Goal: Check status: Check status

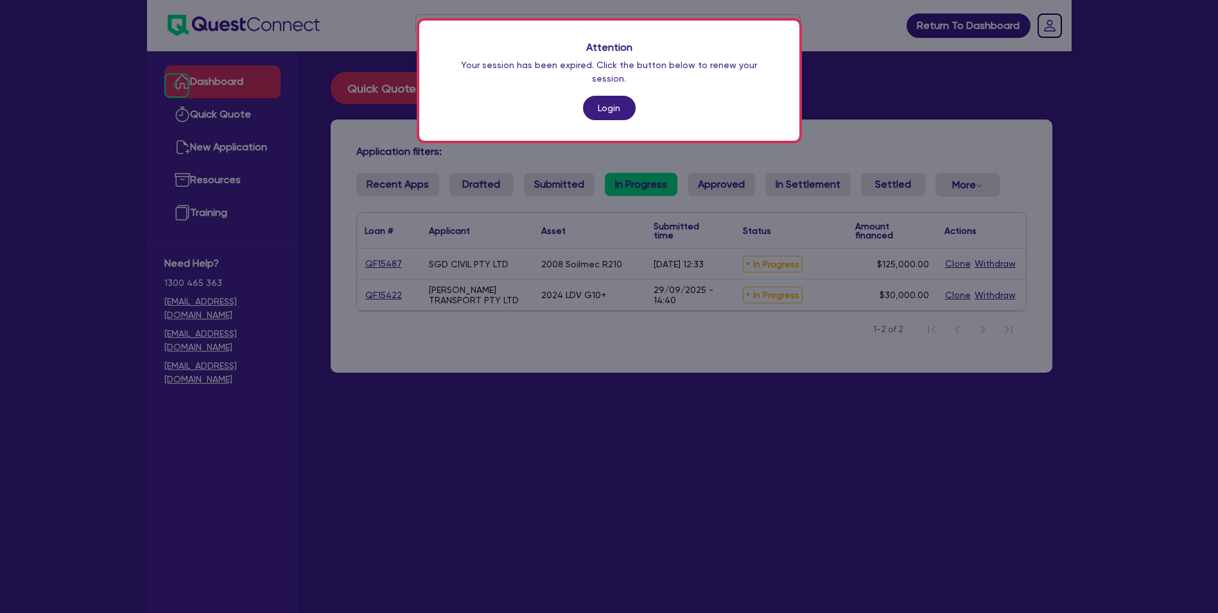
click at [615, 96] on link "Login" at bounding box center [609, 108] width 53 height 24
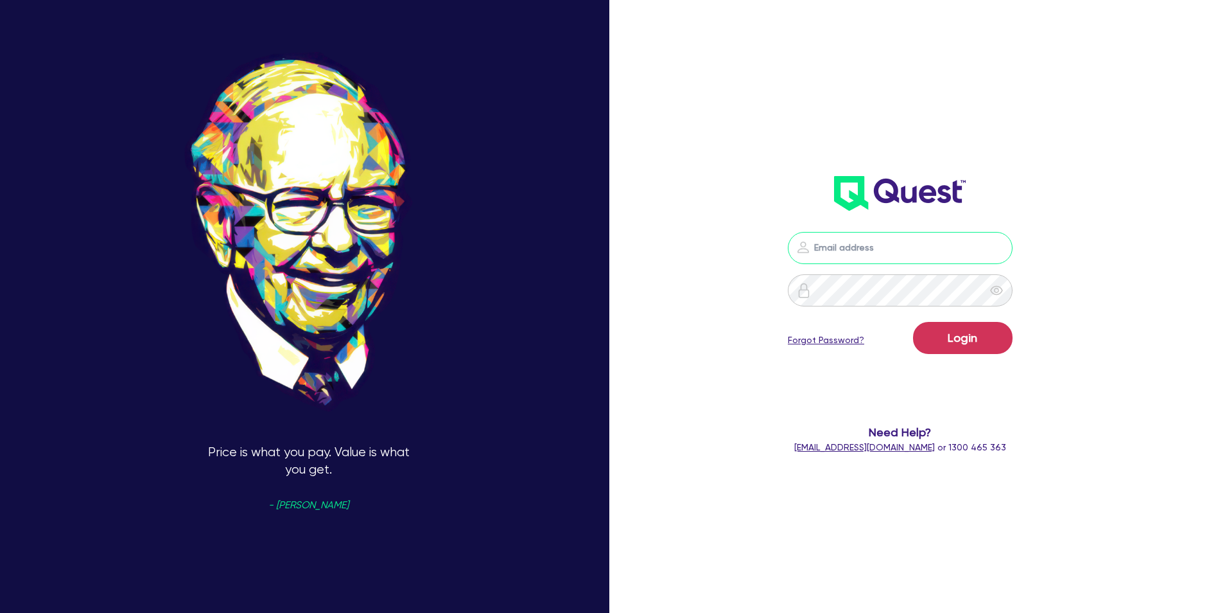
type input "[EMAIL_ADDRESS][DOMAIN_NAME]"
click at [966, 344] on button "Login" at bounding box center [963, 338] width 100 height 32
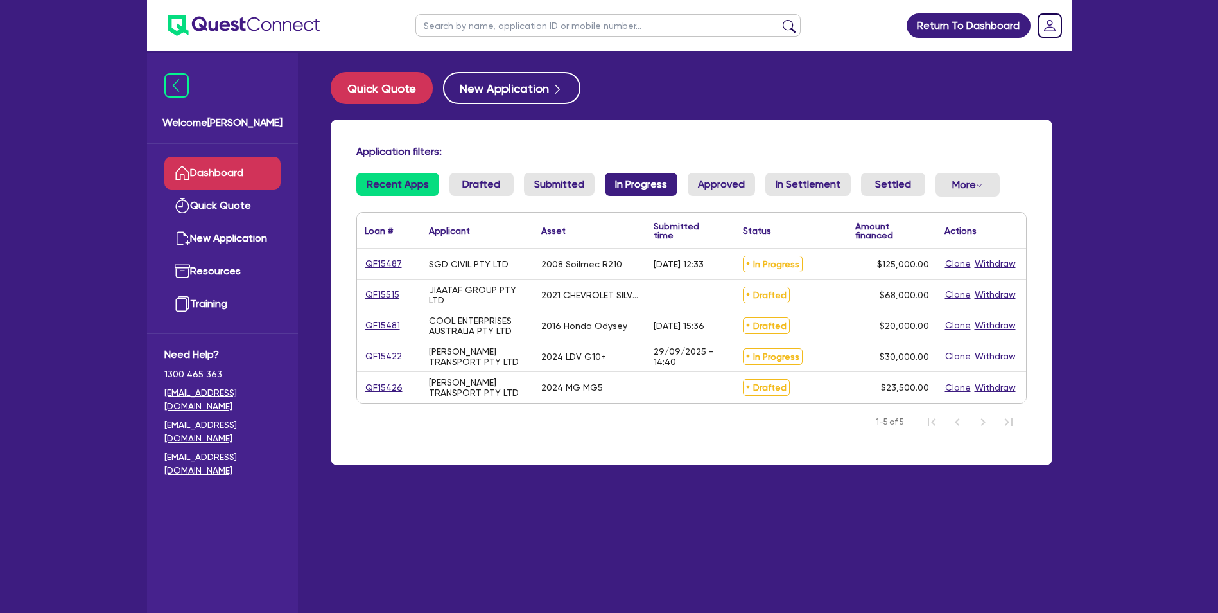
click at [628, 180] on link "In Progress" at bounding box center [641, 184] width 73 height 23
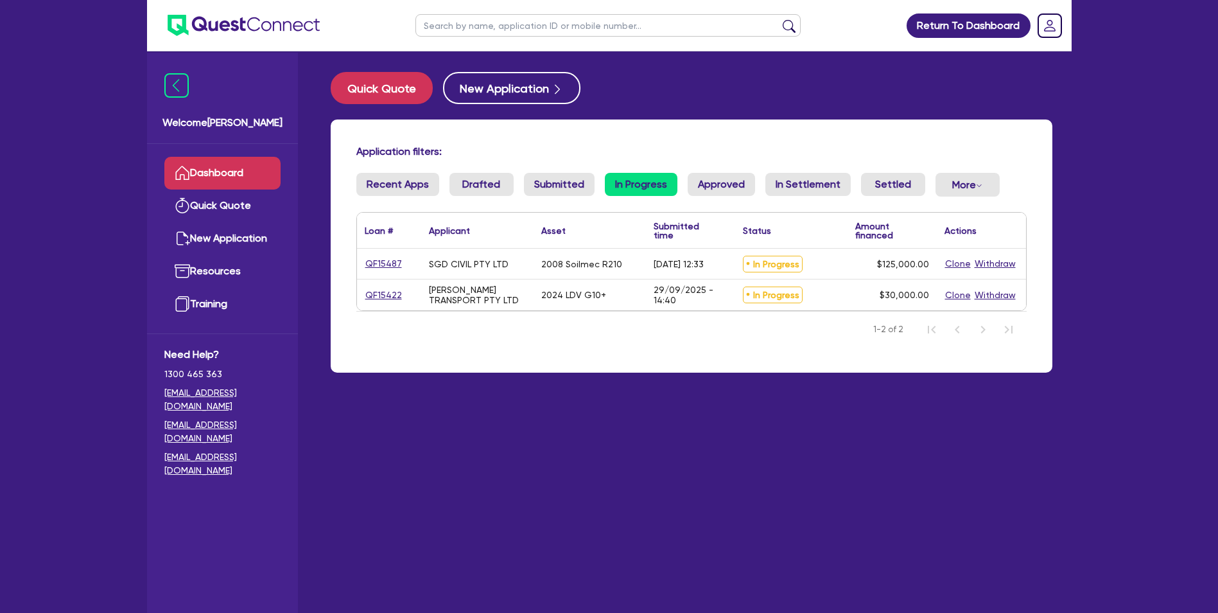
click at [628, 180] on link "In Progress" at bounding box center [641, 184] width 73 height 23
